Goal: Check status: Check status

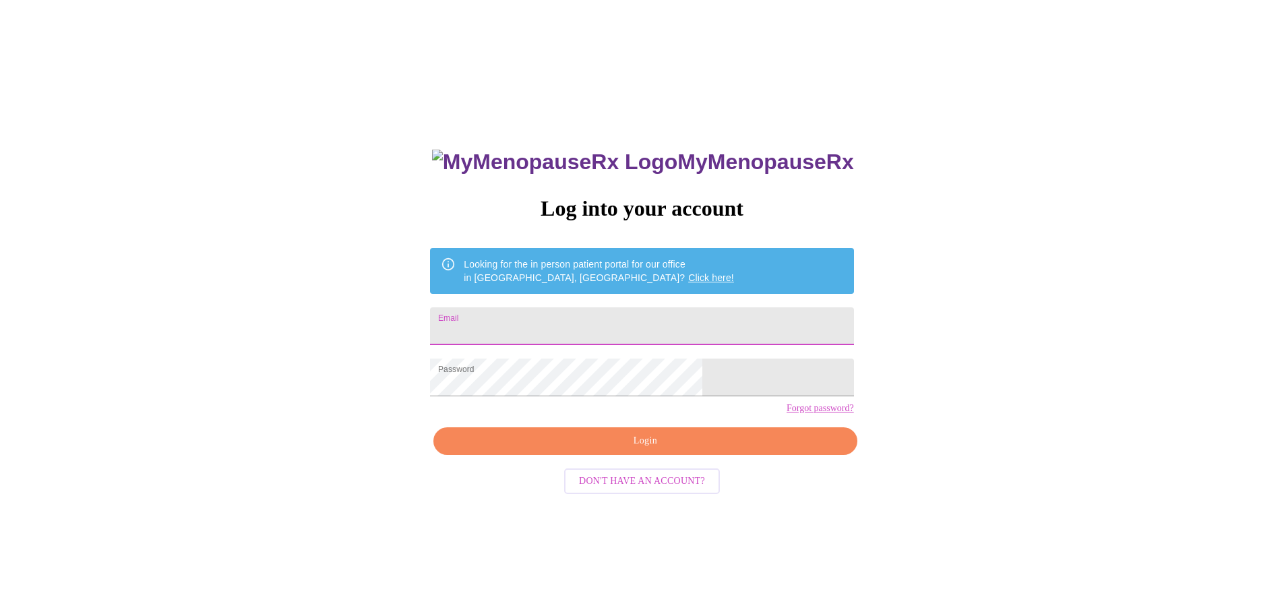
click at [609, 314] on input "Email" at bounding box center [641, 326] width 423 height 38
type input "[EMAIL_ADDRESS][DOMAIN_NAME]"
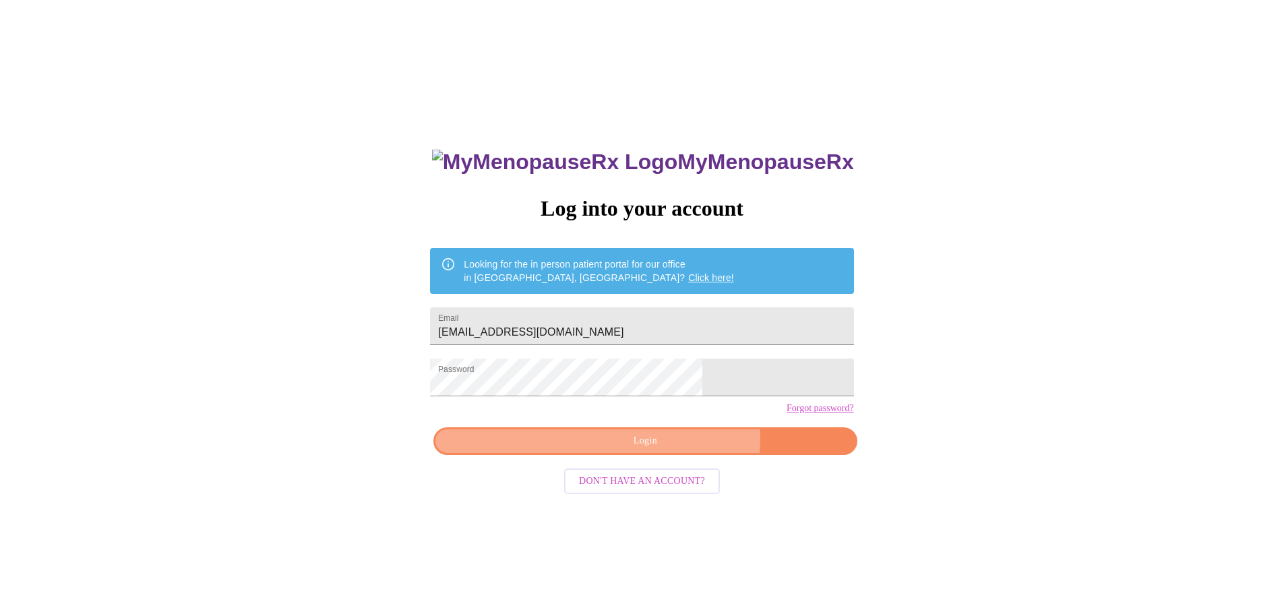
click at [673, 450] on span "Login" at bounding box center [645, 441] width 392 height 17
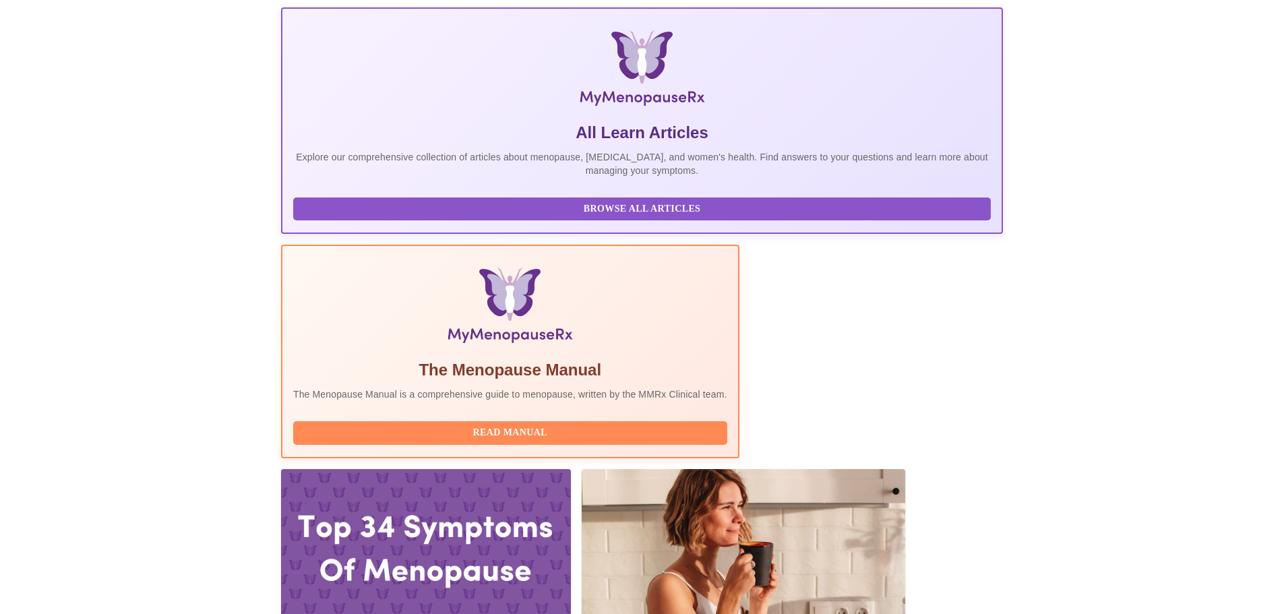
scroll to position [202, 0]
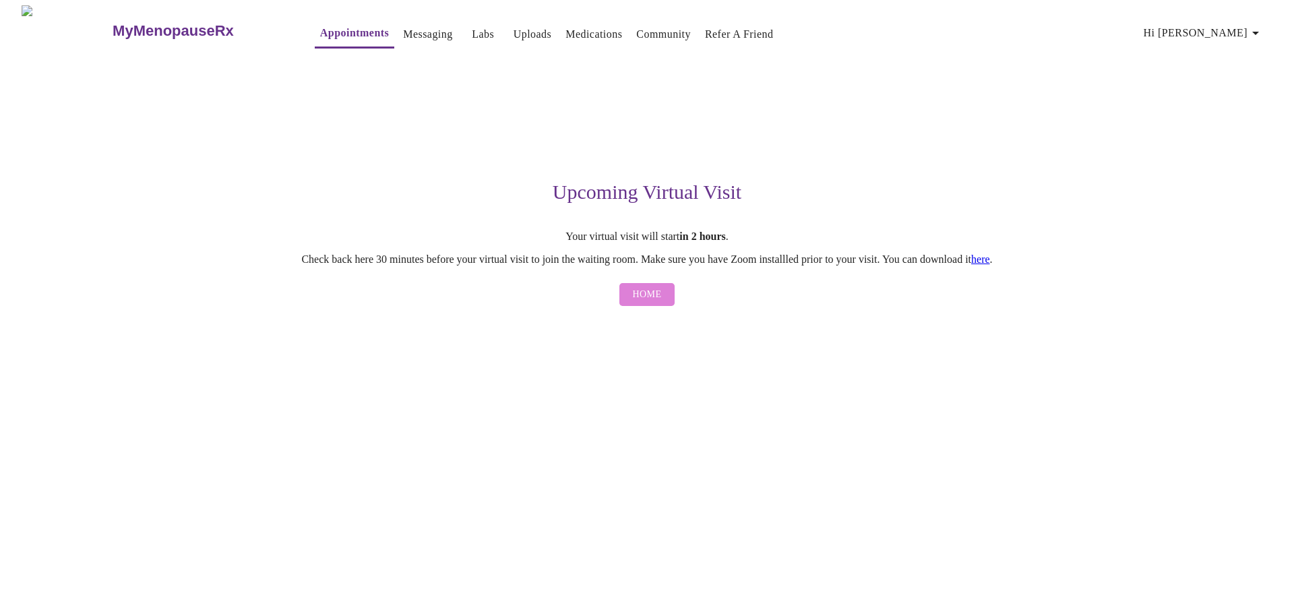
click at [636, 302] on span "Home" at bounding box center [647, 294] width 29 height 17
